Goal: Task Accomplishment & Management: Manage account settings

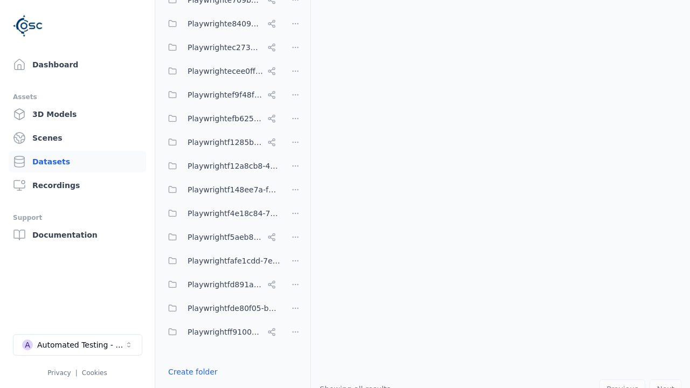
click at [190, 382] on button "Done editing" at bounding box center [192, 391] width 61 height 19
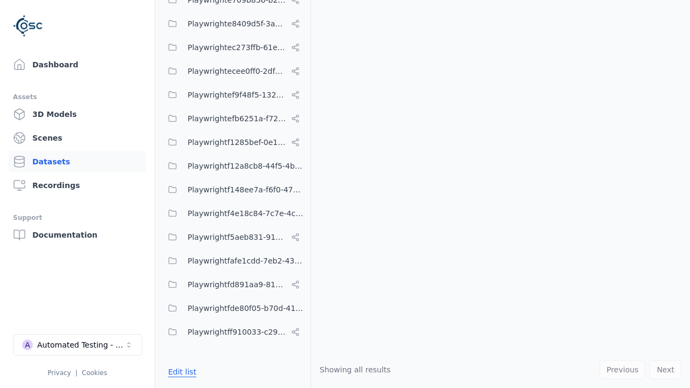
click at [77, 162] on link "Datasets" at bounding box center [78, 162] width 138 height 22
click at [181, 372] on button "Edit list" at bounding box center [182, 371] width 41 height 19
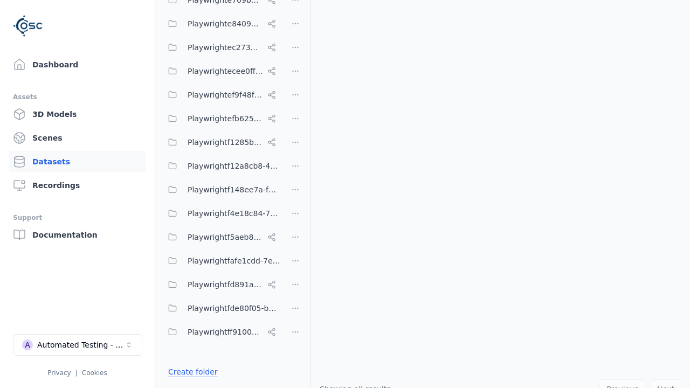
click at [190, 372] on link "Create folder" at bounding box center [193, 372] width 50 height 11
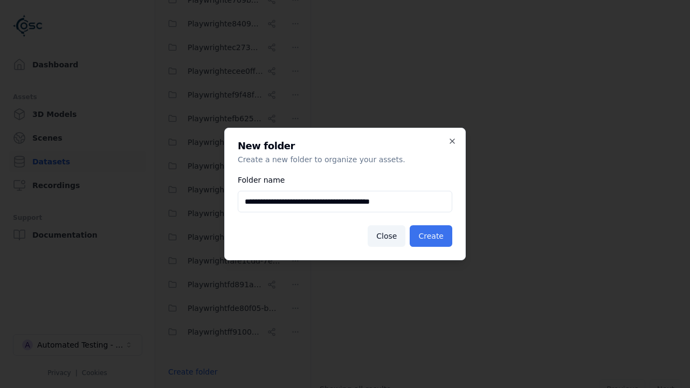
type input "**********"
click at [432, 236] on button "Create" at bounding box center [431, 236] width 43 height 22
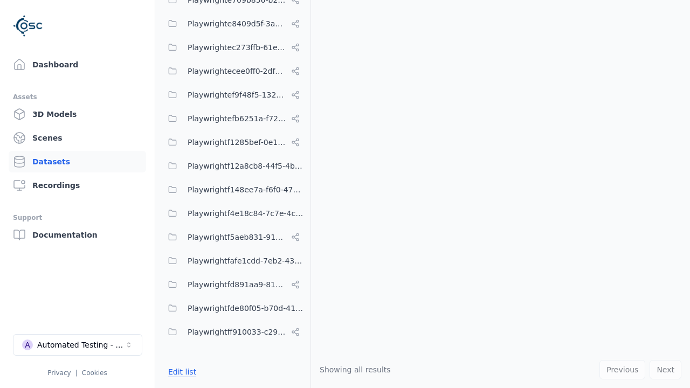
click at [181, 372] on button "Edit list" at bounding box center [182, 371] width 41 height 19
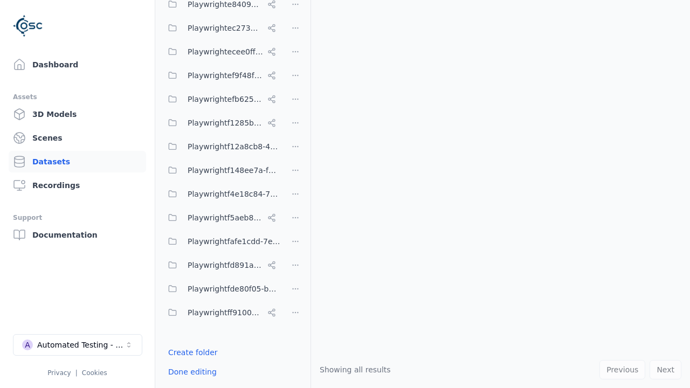
click at [296, 194] on html "Support Dashboard Assets 3D Models Scenes Datasets Recordings Support Documenta…" at bounding box center [345, 194] width 690 height 388
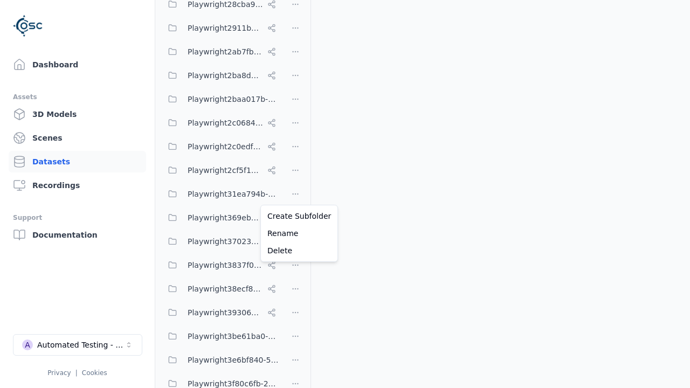
click at [345, 194] on html "Support Dashboard Assets 3D Models Scenes Datasets Recordings Support Documenta…" at bounding box center [345, 194] width 690 height 388
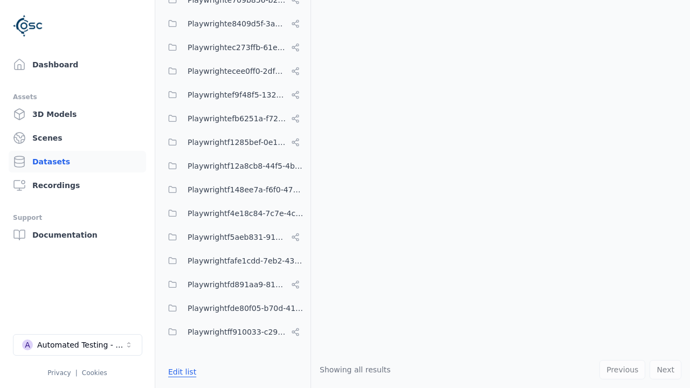
click at [181, 372] on button "Edit list" at bounding box center [182, 371] width 41 height 19
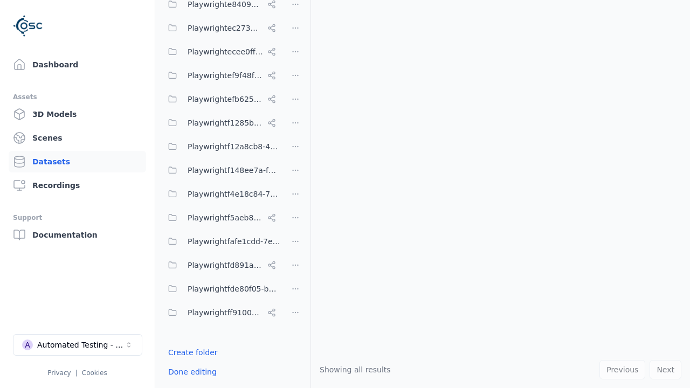
click at [296, 194] on html "Support Dashboard Assets 3D Models Scenes Datasets Recordings Support Documenta…" at bounding box center [345, 194] width 690 height 388
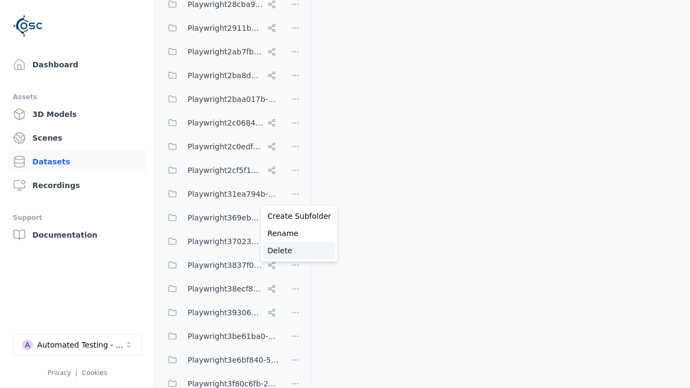
click at [295, 251] on div "Delete" at bounding box center [299, 250] width 72 height 17
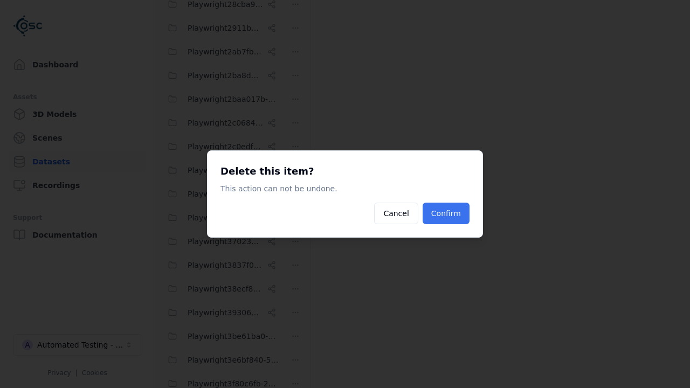
click at [447, 214] on button "Confirm" at bounding box center [446, 214] width 47 height 22
